Goal: Information Seeking & Learning: Compare options

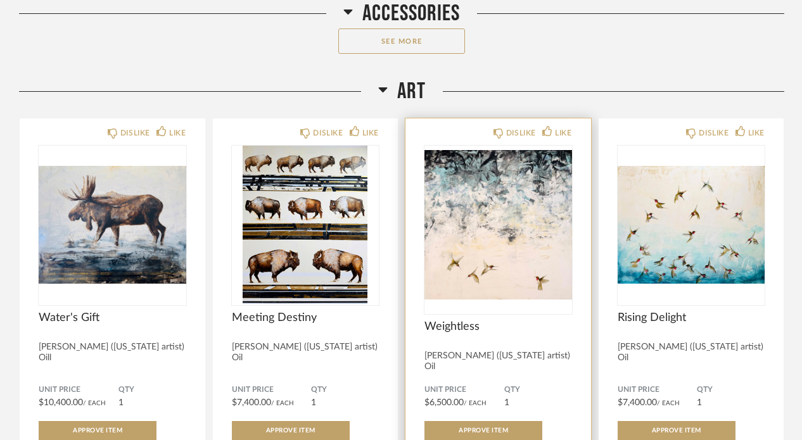
scroll to position [7504, 0]
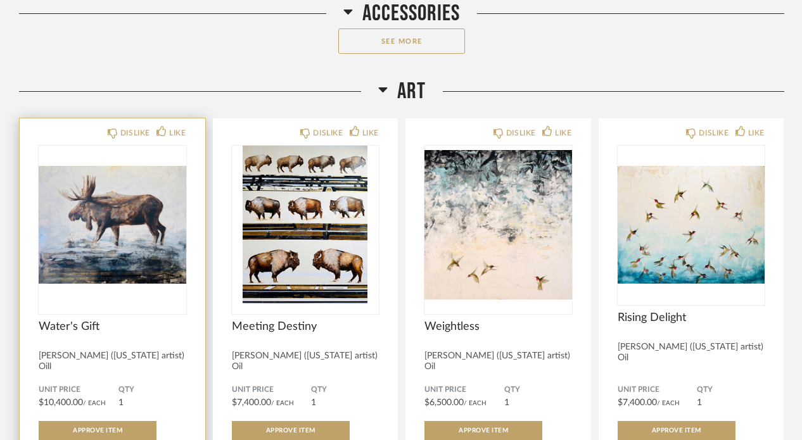
click at [176, 219] on img "0" at bounding box center [113, 225] width 148 height 158
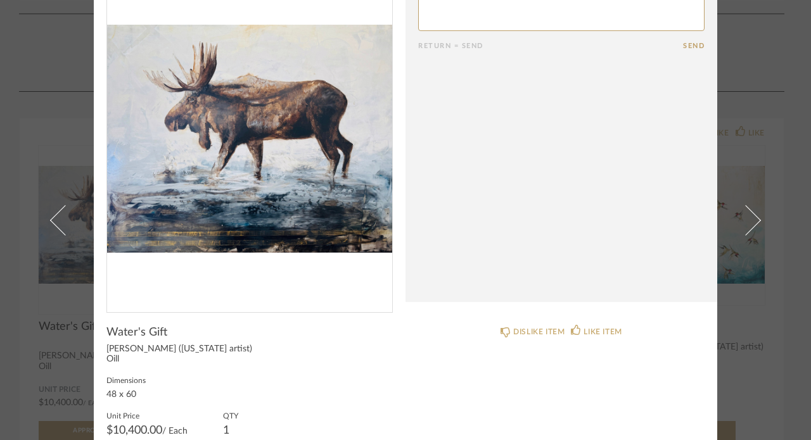
scroll to position [68, 0]
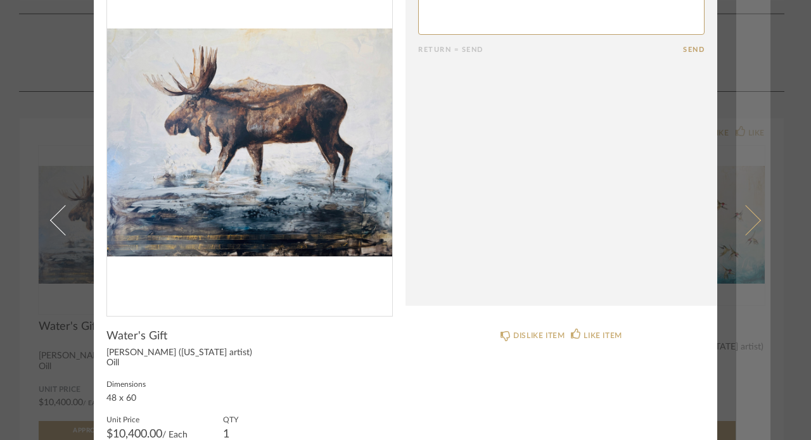
click at [746, 226] on span at bounding box center [746, 220] width 30 height 30
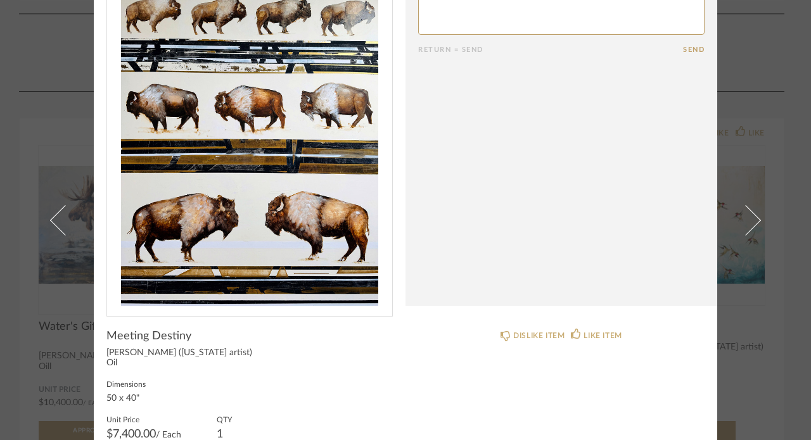
scroll to position [0, 0]
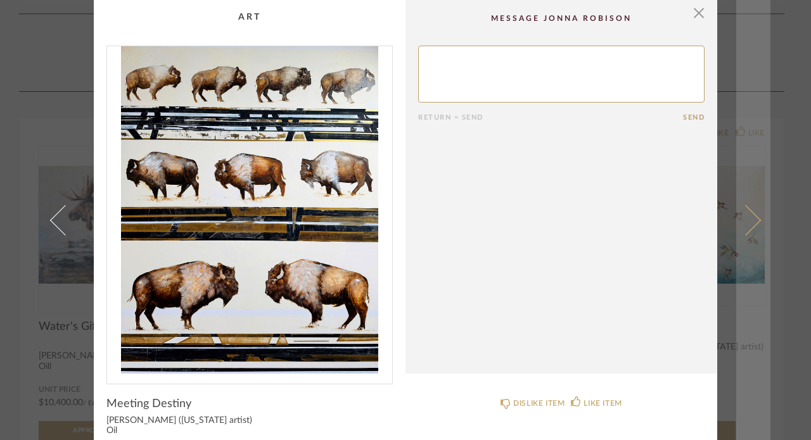
click at [746, 226] on span at bounding box center [746, 220] width 30 height 30
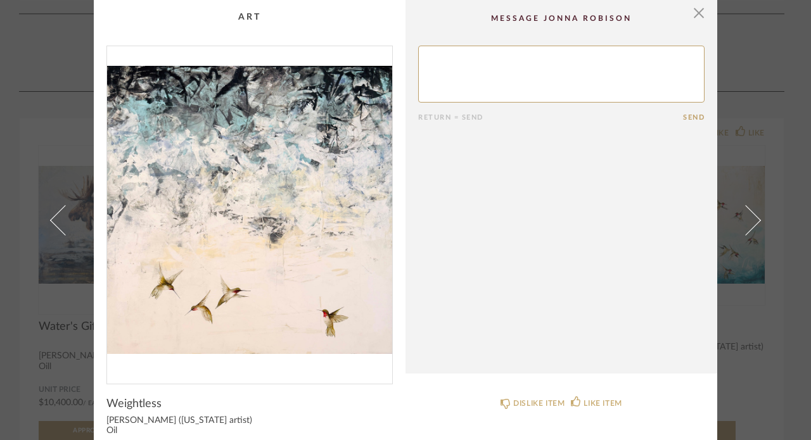
click at [746, 226] on span at bounding box center [746, 220] width 30 height 30
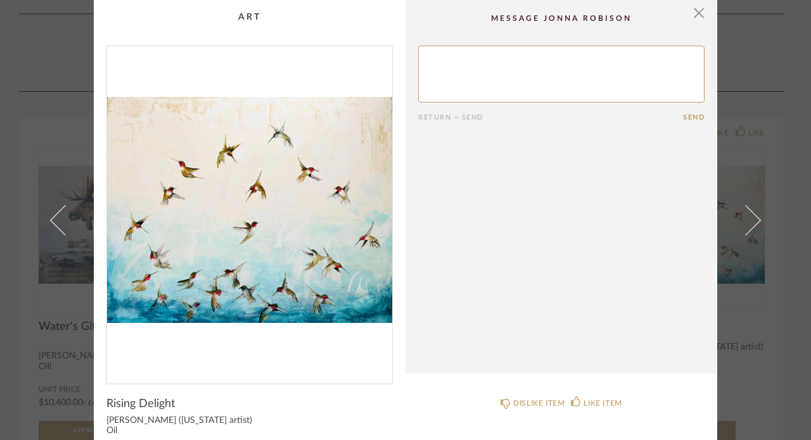
click at [746, 226] on span at bounding box center [746, 220] width 30 height 30
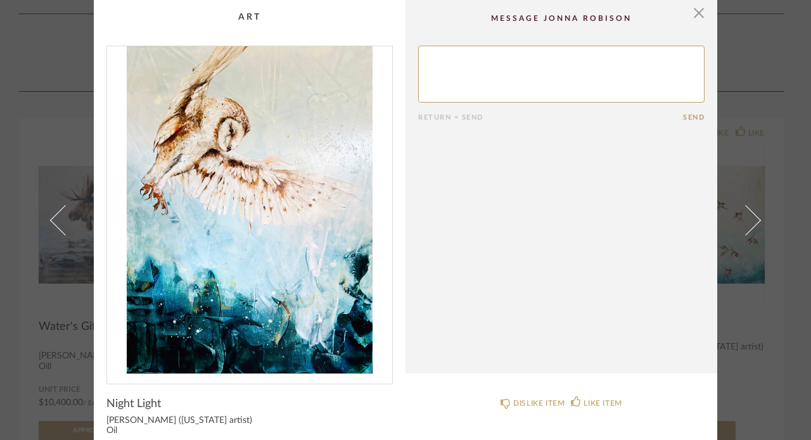
click at [746, 226] on span at bounding box center [746, 220] width 30 height 30
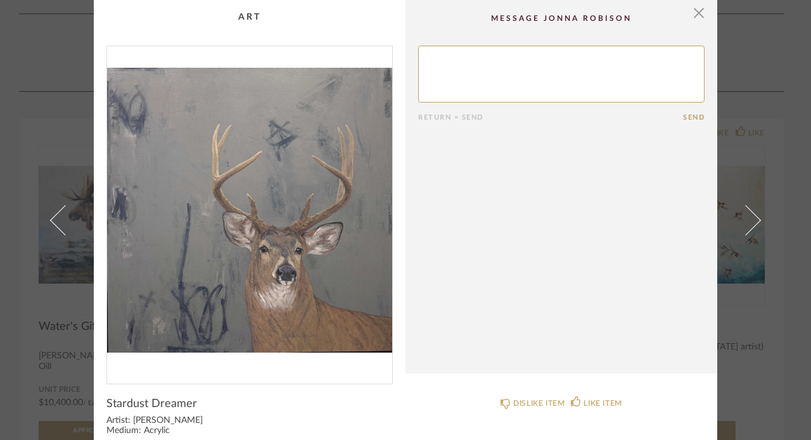
click at [746, 226] on span at bounding box center [746, 220] width 30 height 30
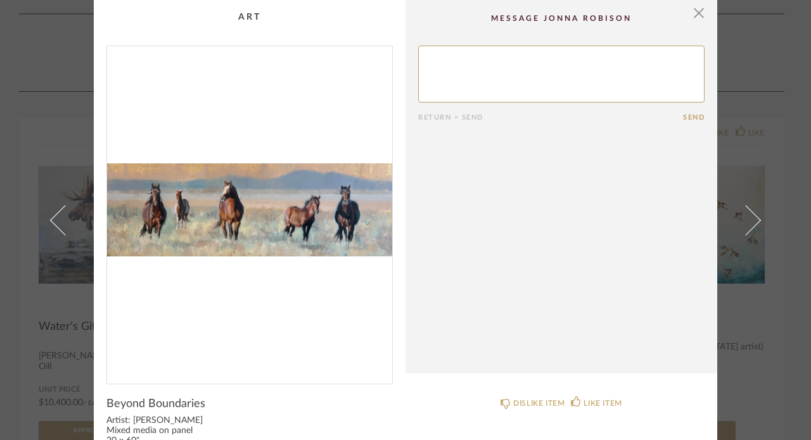
click at [746, 226] on span at bounding box center [746, 220] width 30 height 30
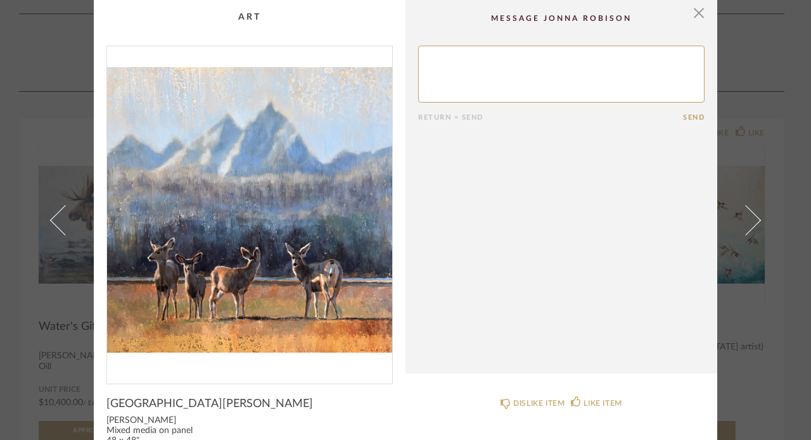
click at [746, 226] on span at bounding box center [746, 220] width 30 height 30
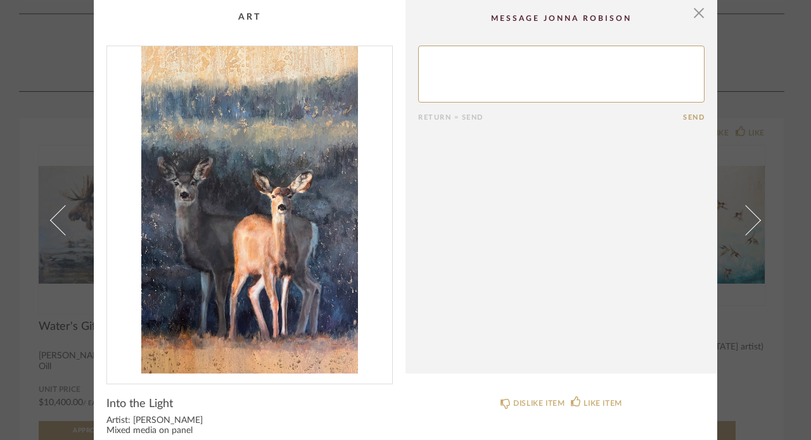
click at [746, 226] on span at bounding box center [746, 220] width 30 height 30
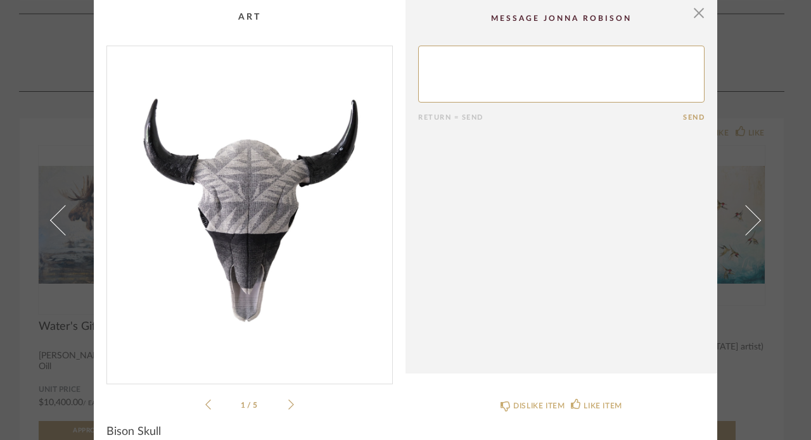
click at [746, 226] on span at bounding box center [746, 220] width 30 height 30
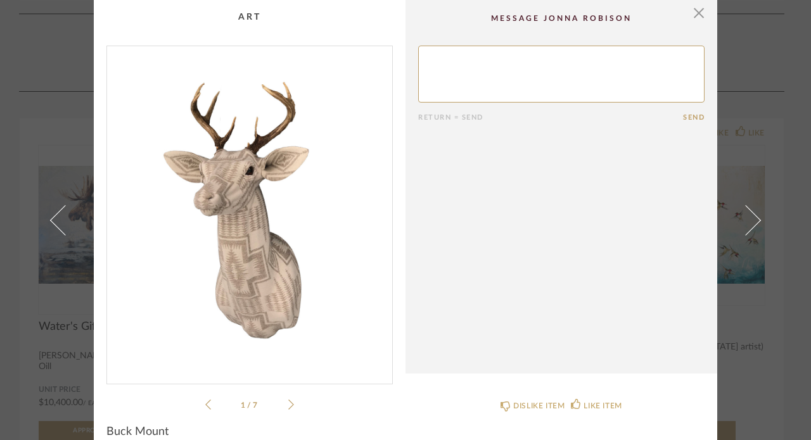
click at [746, 226] on span at bounding box center [746, 220] width 30 height 30
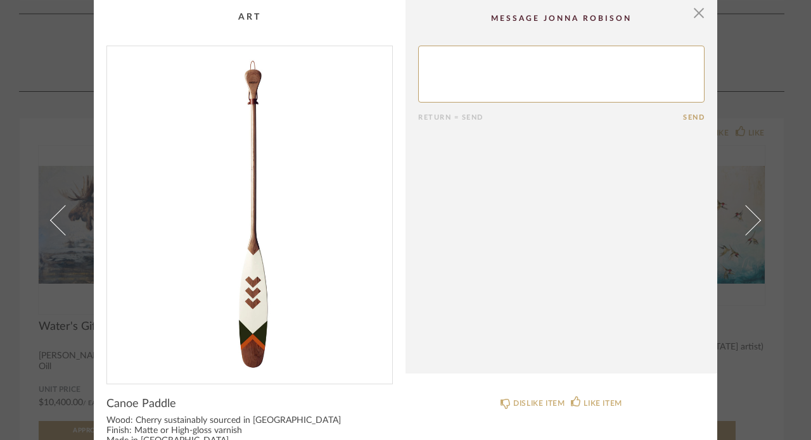
click at [746, 226] on span at bounding box center [746, 220] width 30 height 30
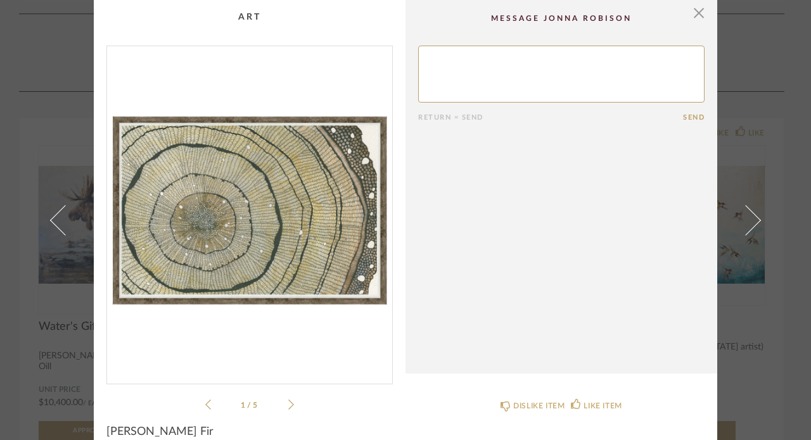
click at [746, 226] on span at bounding box center [746, 220] width 30 height 30
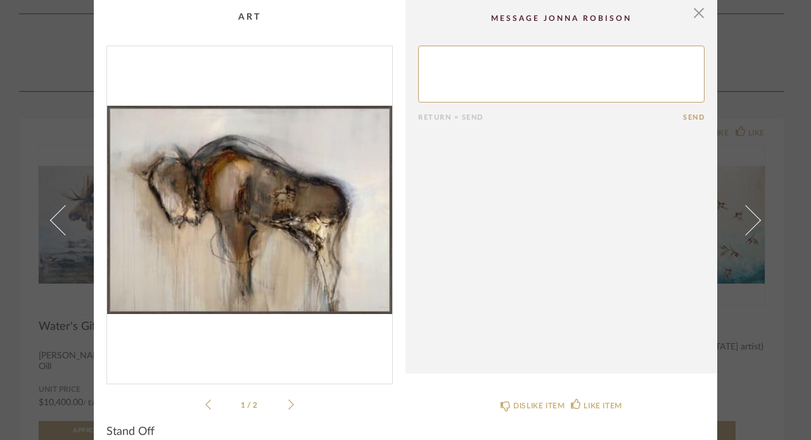
click at [746, 226] on span at bounding box center [746, 220] width 30 height 30
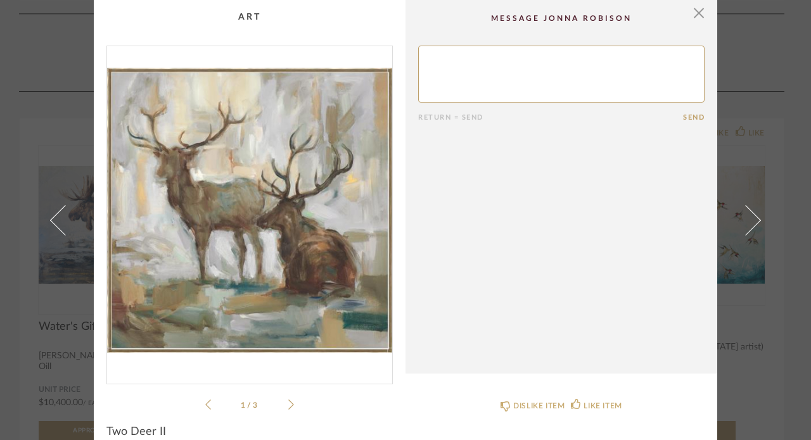
click at [746, 226] on span at bounding box center [746, 220] width 30 height 30
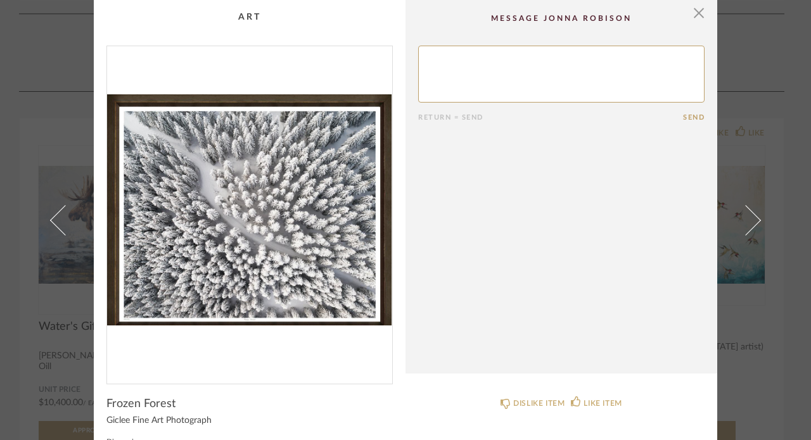
click at [746, 226] on span at bounding box center [746, 220] width 30 height 30
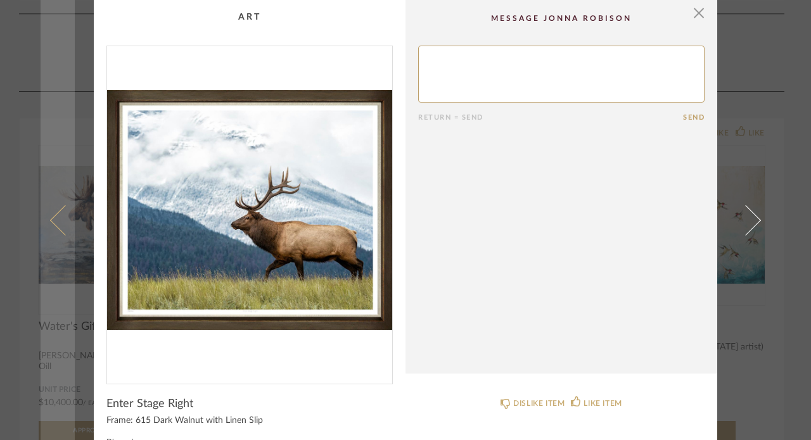
click at [51, 219] on span at bounding box center [65, 220] width 30 height 30
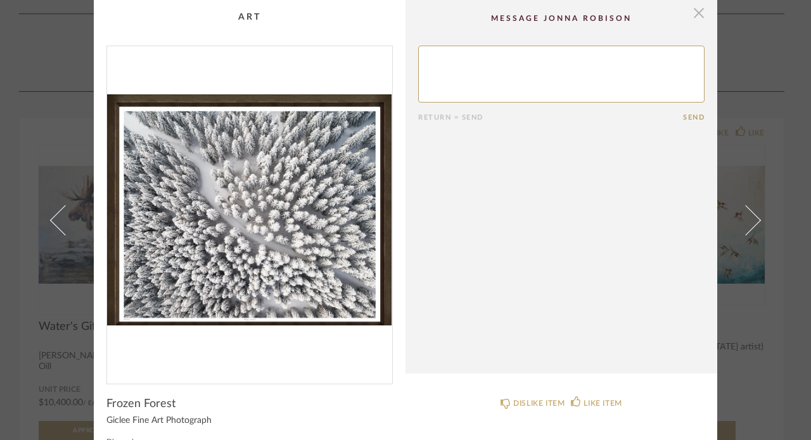
click at [696, 9] on span "button" at bounding box center [698, 12] width 25 height 25
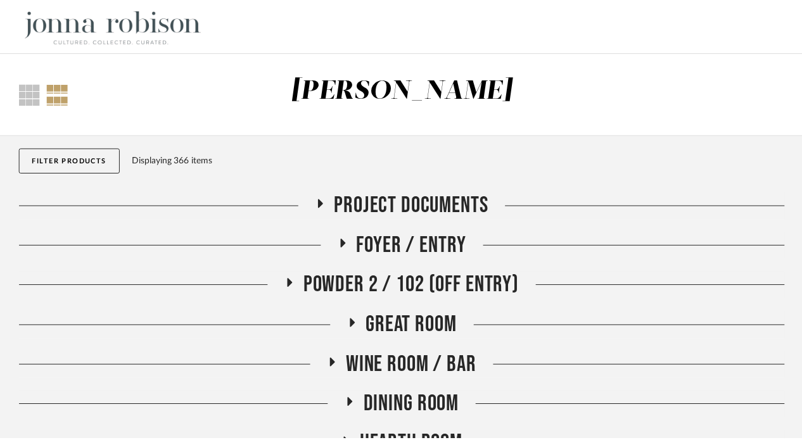
scroll to position [7504, 0]
